Goal: Submit feedback/report problem

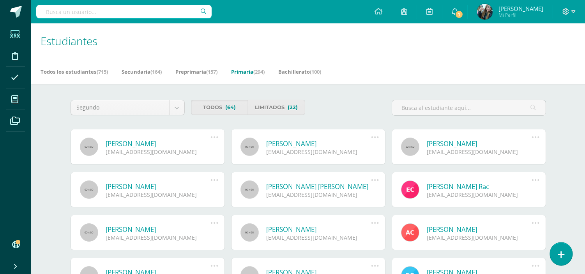
click at [556, 248] on link at bounding box center [561, 253] width 22 height 23
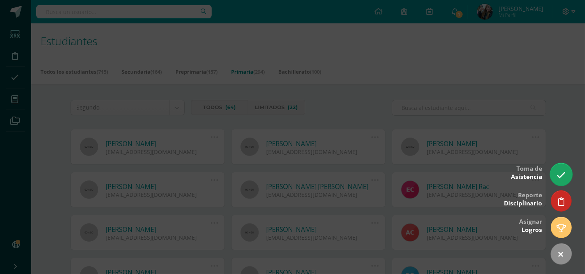
click at [555, 178] on link at bounding box center [561, 174] width 22 height 23
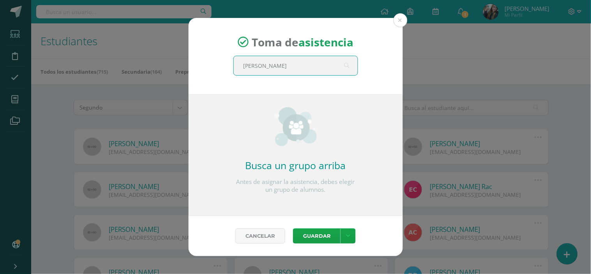
type input "[PERSON_NAME]"
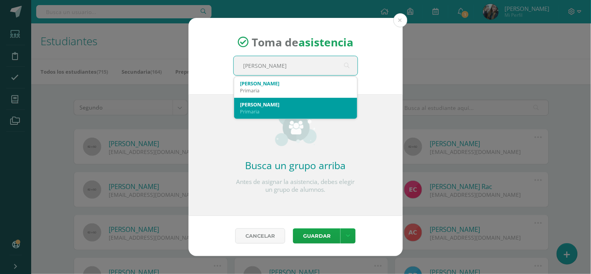
click at [257, 108] on div "Primaria" at bounding box center [295, 111] width 111 height 7
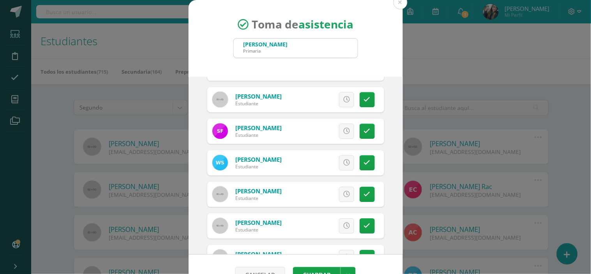
scroll to position [621, 0]
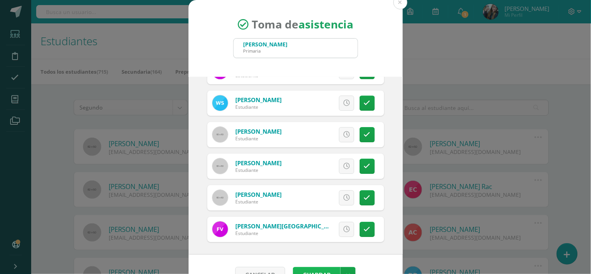
click at [326, 268] on button "Guardar" at bounding box center [317, 274] width 48 height 15
